Goal: Information Seeking & Learning: Learn about a topic

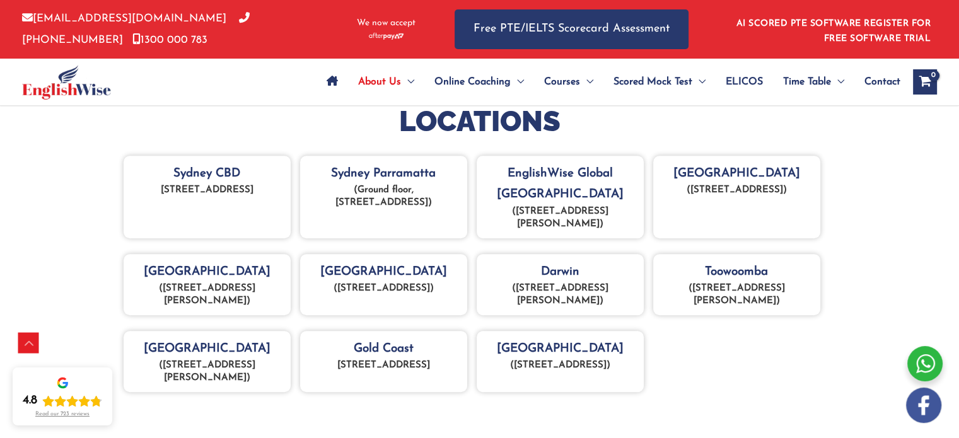
scroll to position [572, 0]
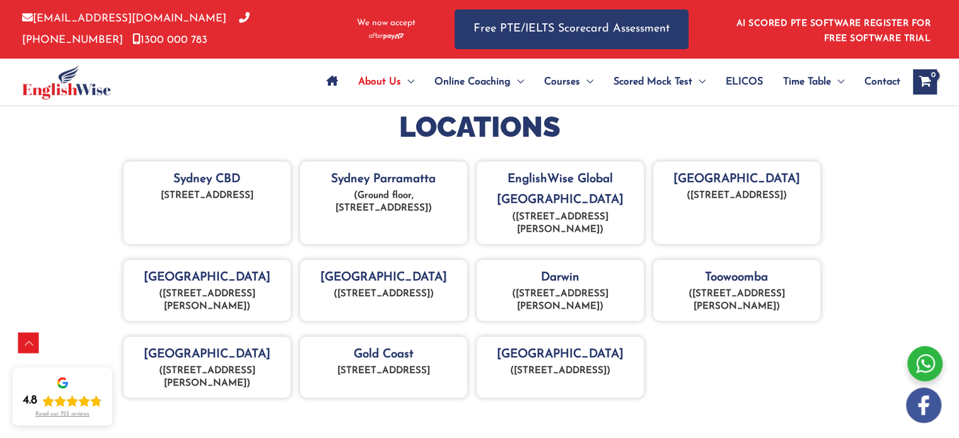
drag, startPoint x: 212, startPoint y: 289, endPoint x: 675, endPoint y: 141, distance: 485.3
click at [675, 141] on h2 "LOCATIONS" at bounding box center [480, 127] width 738 height 37
click at [693, 146] on span "IELTS Practice Tests" at bounding box center [658, 143] width 91 height 10
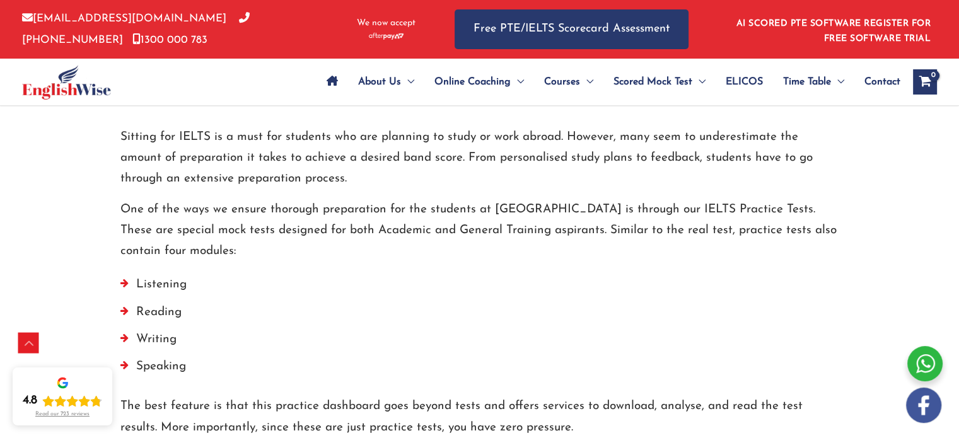
scroll to position [559, 0]
click at [415, 249] on p "One of the ways we ensure thorough preparation for the students at [GEOGRAPHIC_…" at bounding box center [479, 229] width 719 height 63
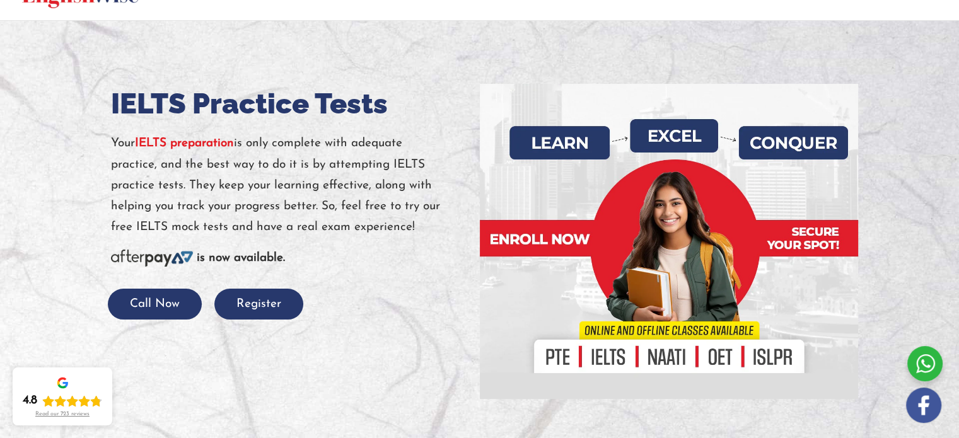
scroll to position [0, 0]
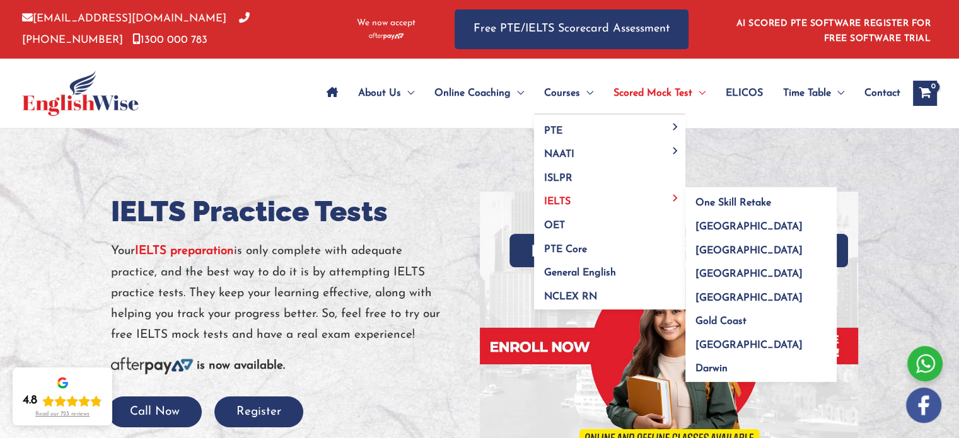
click at [586, 196] on link "IELTS" at bounding box center [609, 198] width 151 height 24
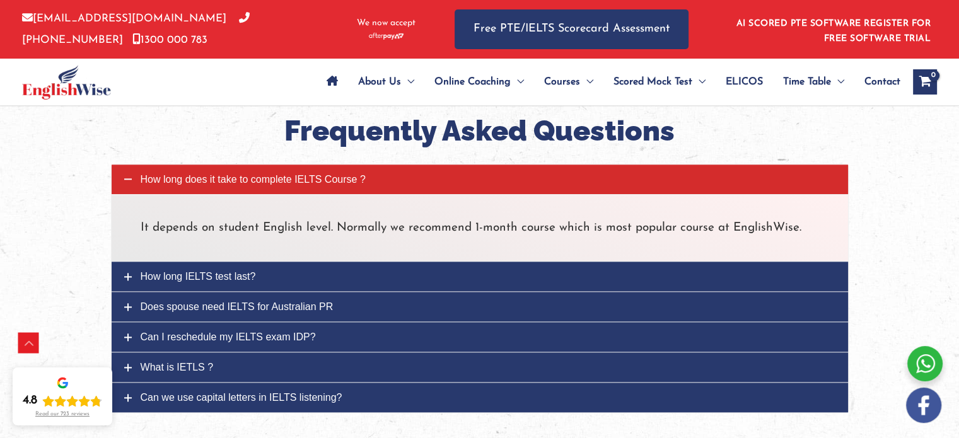
scroll to position [1518, 0]
click at [618, 236] on p "It depends on student English level. Normally we recommend 1-month course which…" at bounding box center [480, 227] width 678 height 21
click at [235, 273] on span "How long IELTS test last?" at bounding box center [198, 276] width 115 height 11
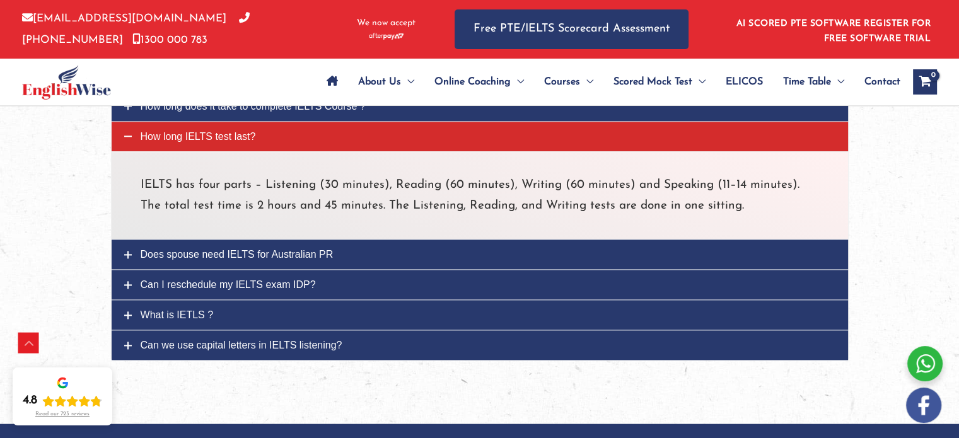
scroll to position [1599, 0]
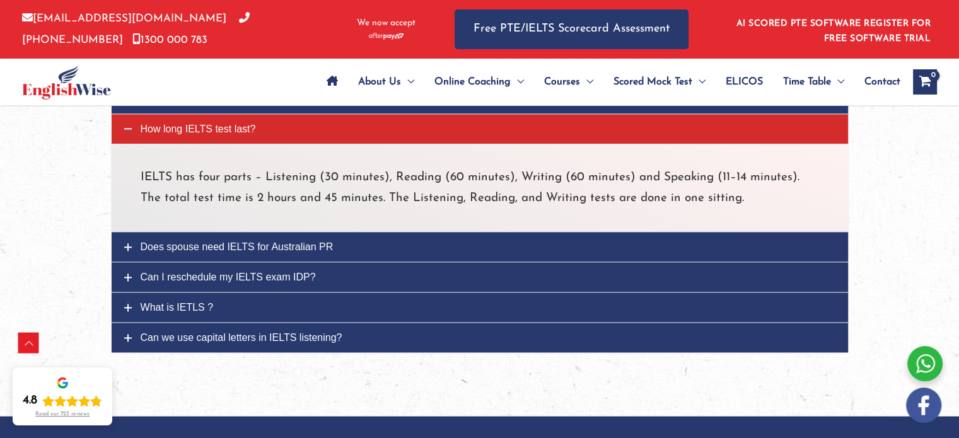
click at [521, 186] on p "IELTS has four parts – Listening (30 minutes), Reading (60 minutes), Writing (6…" at bounding box center [480, 188] width 678 height 42
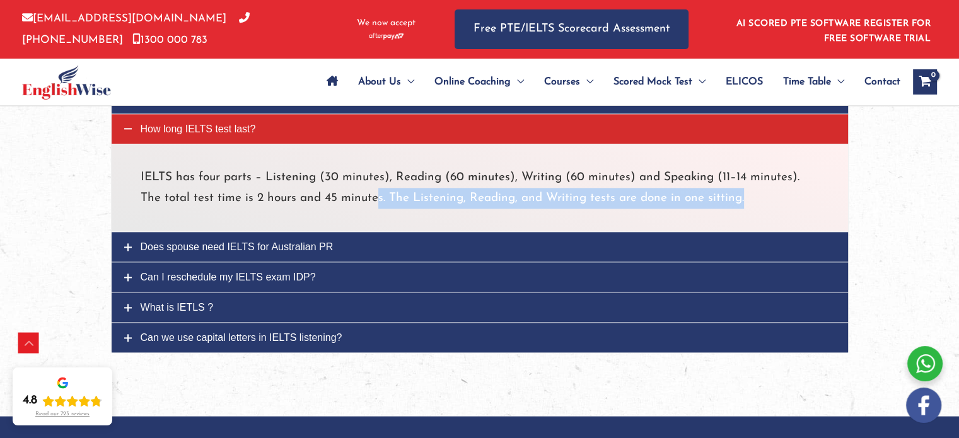
drag, startPoint x: 717, startPoint y: 197, endPoint x: 351, endPoint y: 199, distance: 366.9
click at [351, 199] on p "IELTS has four parts – Listening (30 minutes), Reading (60 minutes), Writing (6…" at bounding box center [480, 188] width 678 height 42
click at [291, 277] on span "Can I reschedule my IELTS exam IDP?" at bounding box center [228, 277] width 175 height 11
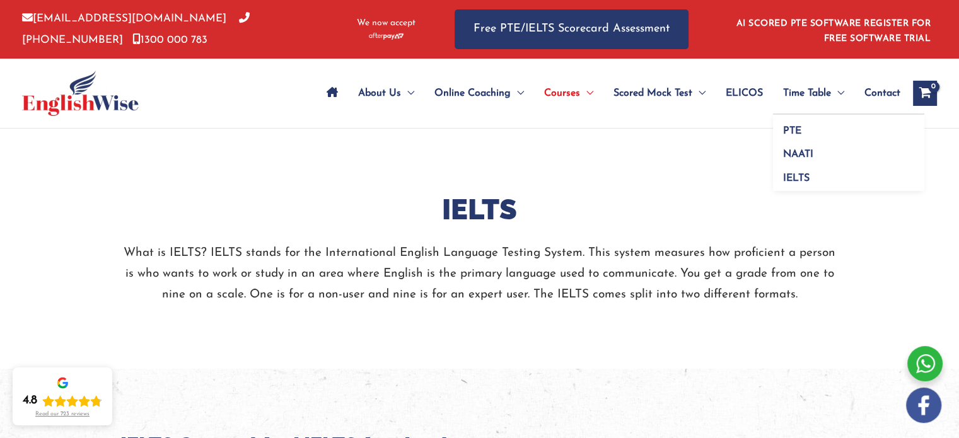
click at [831, 87] on span "Menu Toggle" at bounding box center [837, 93] width 13 height 44
click at [809, 175] on link "IELTS" at bounding box center [848, 176] width 151 height 29
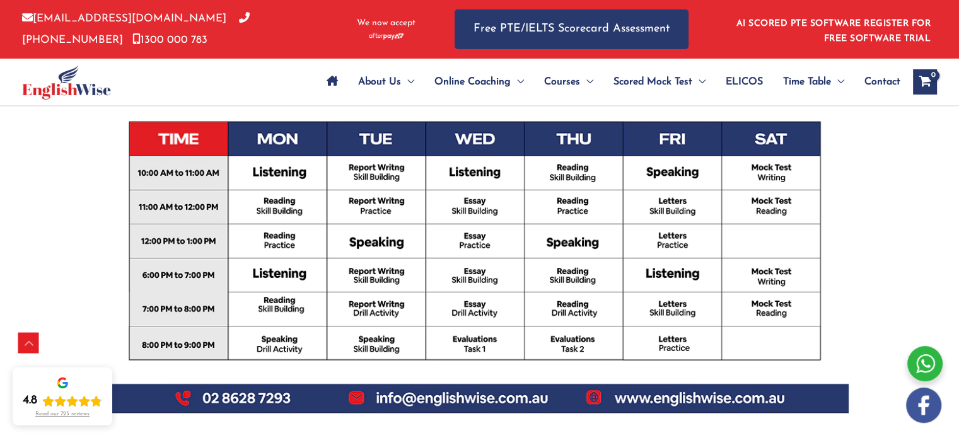
scroll to position [612, 0]
